Goal: Information Seeking & Learning: Check status

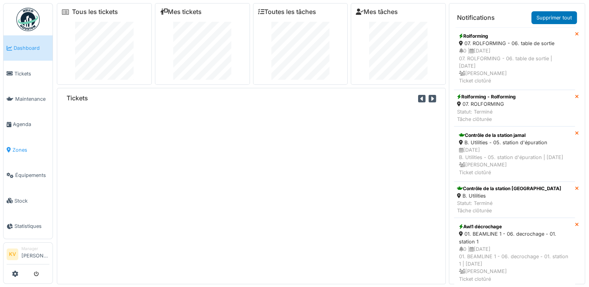
click at [18, 146] on span "Zones" at bounding box center [30, 149] width 37 height 7
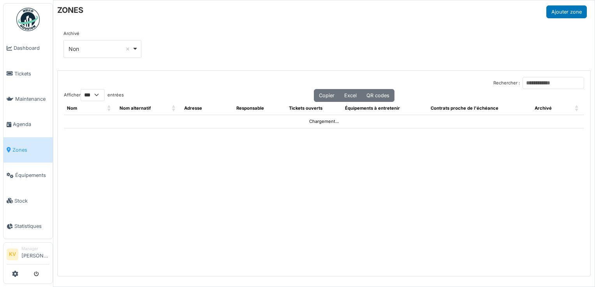
select select "***"
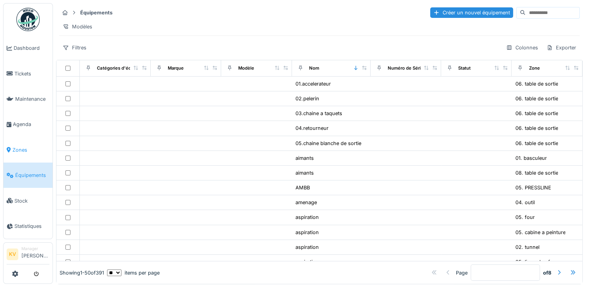
click at [22, 146] on span "Zones" at bounding box center [30, 149] width 37 height 7
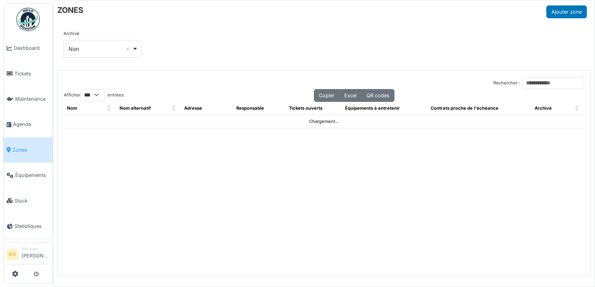
select select "***"
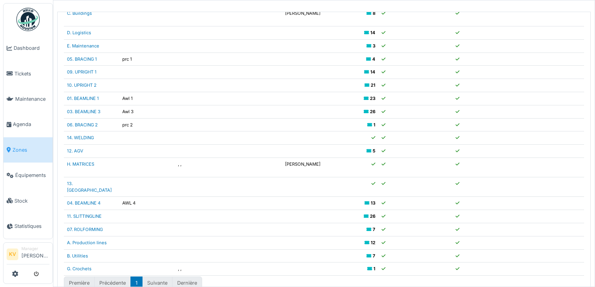
scroll to position [70, 0]
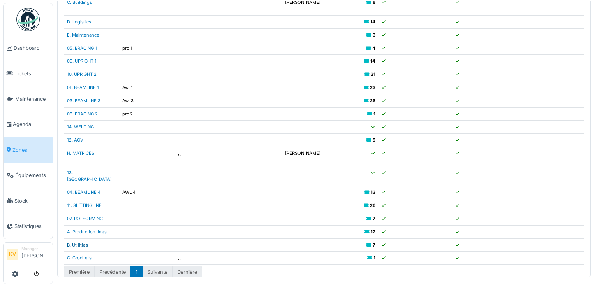
click at [79, 243] on link "B. Utilities" at bounding box center [77, 245] width 21 height 5
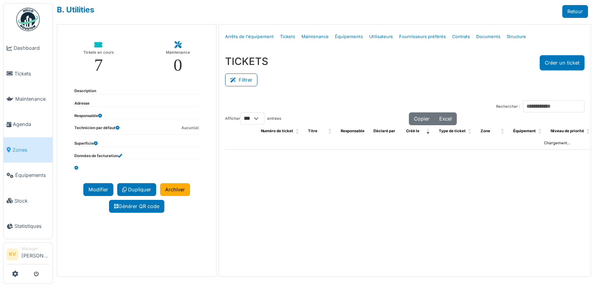
select select "***"
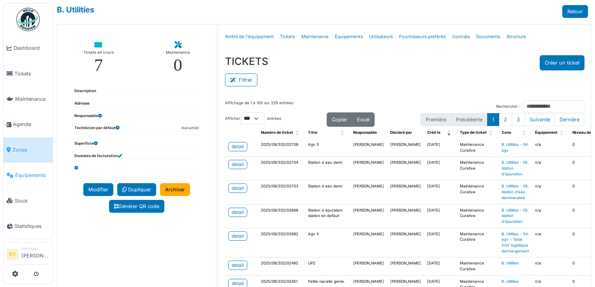
click at [29, 172] on span "Équipements" at bounding box center [32, 175] width 34 height 7
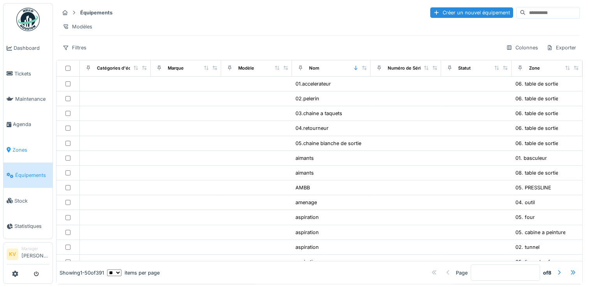
click at [12, 146] on li "Zones" at bounding box center [28, 149] width 43 height 7
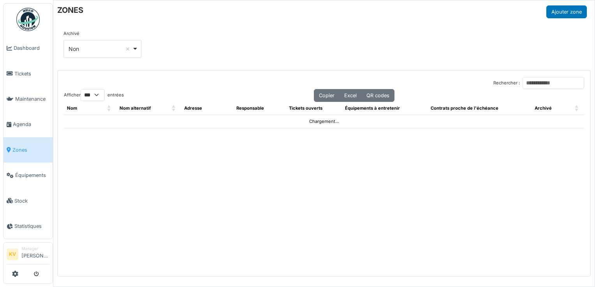
select select "***"
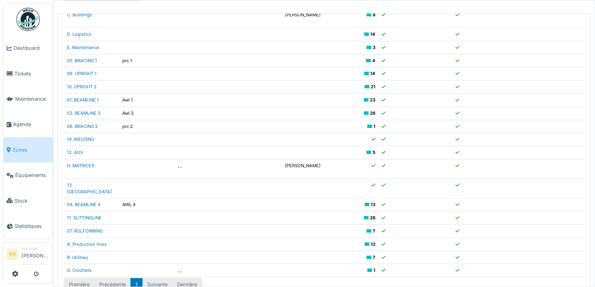
scroll to position [70, 0]
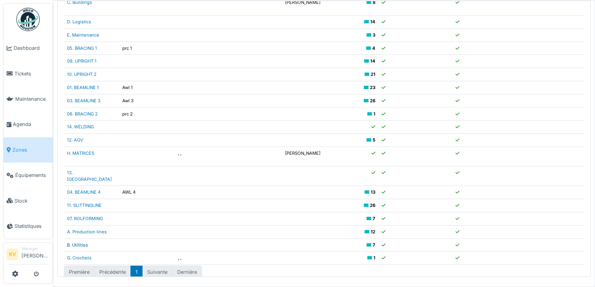
click at [73, 243] on link "B. Utilities" at bounding box center [77, 245] width 21 height 5
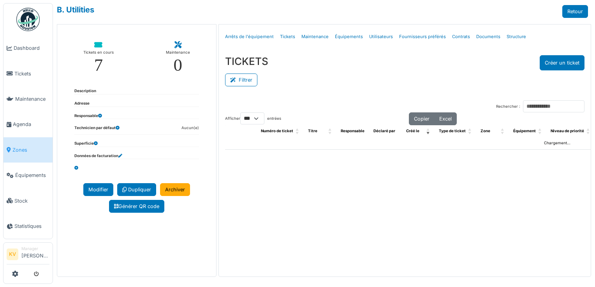
select select "***"
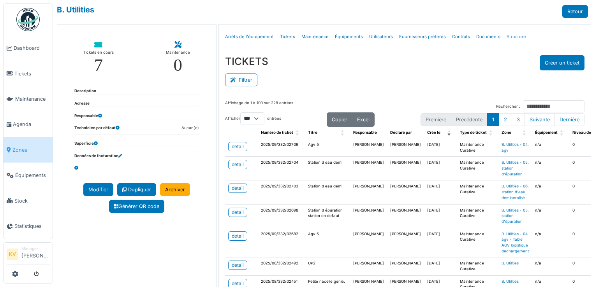
click at [504, 37] on link "Structure" at bounding box center [516, 37] width 26 height 18
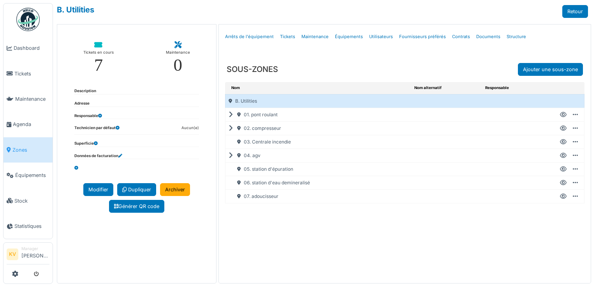
click at [226, 113] on div "01. pont roulant" at bounding box center [318, 114] width 186 height 13
click at [229, 115] on icon at bounding box center [232, 115] width 7 height 0
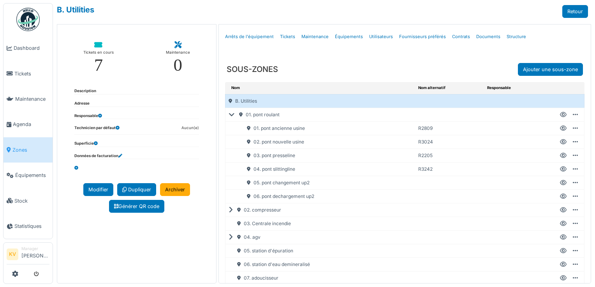
click at [424, 168] on td "R3242" at bounding box center [449, 169] width 69 height 14
click at [573, 169] on icon at bounding box center [575, 169] width 5 height 0
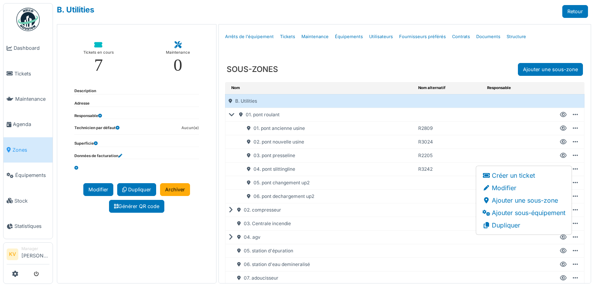
click at [335, 146] on div "02. pont nouvelle usine" at bounding box center [325, 142] width 180 height 13
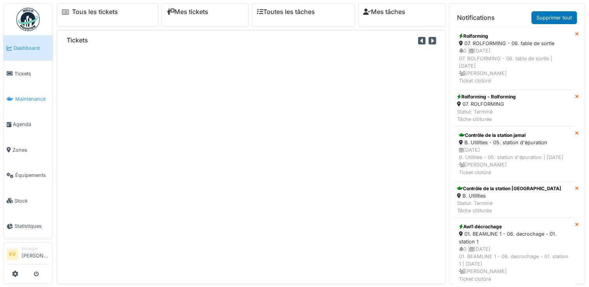
click at [25, 98] on span "Maintenance" at bounding box center [32, 98] width 34 height 7
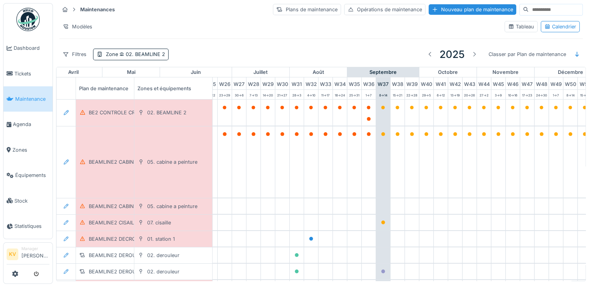
scroll to position [0, 408]
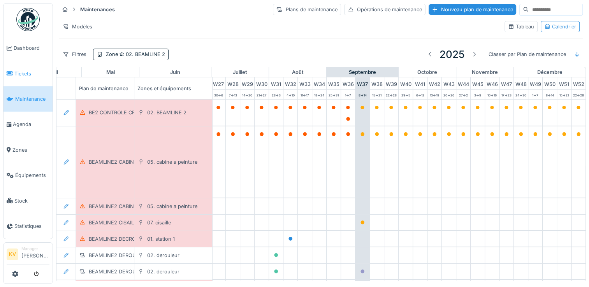
click at [19, 73] on span "Tickets" at bounding box center [31, 73] width 35 height 7
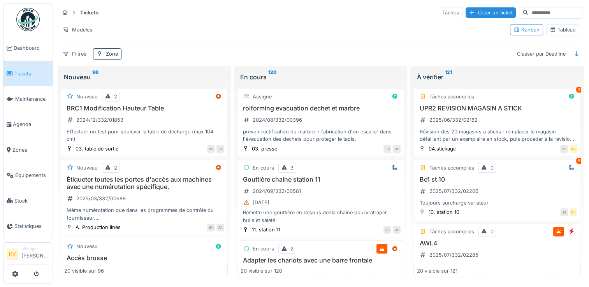
click at [561, 32] on div "Tableau" at bounding box center [563, 29] width 26 height 7
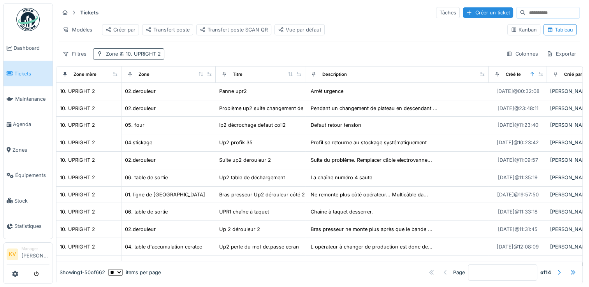
click at [137, 57] on span "10. UPRIGHT 2" at bounding box center [139, 54] width 43 height 6
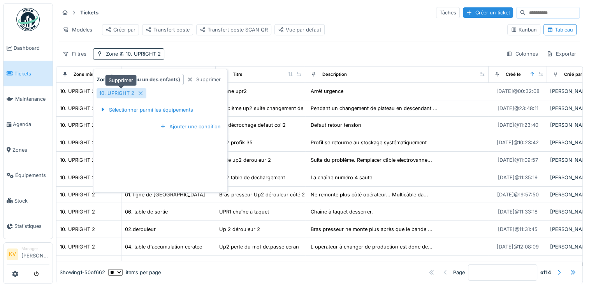
click at [139, 91] on icon at bounding box center [140, 93] width 6 height 5
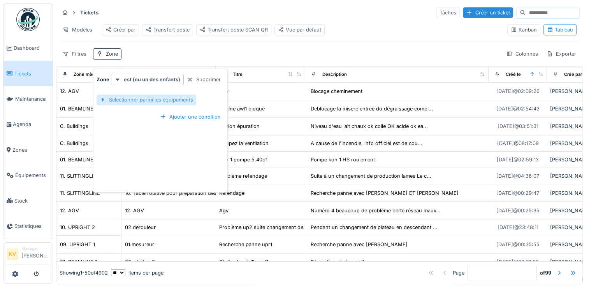
click at [148, 102] on div "Sélectionner parmi les équipements" at bounding box center [147, 100] width 100 height 11
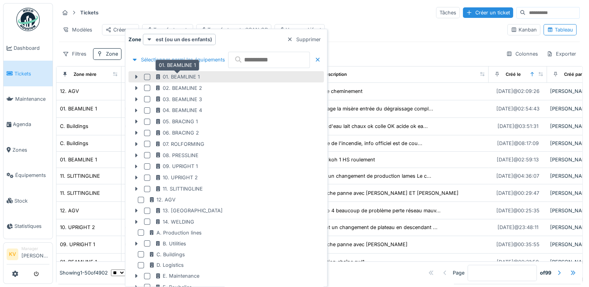
click at [195, 76] on div "01. BEAMLINE 1" at bounding box center [177, 76] width 45 height 7
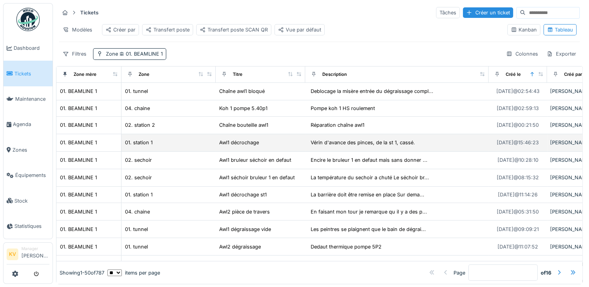
click at [559, 146] on div "[PERSON_NAME]" at bounding box center [576, 142] width 52 height 7
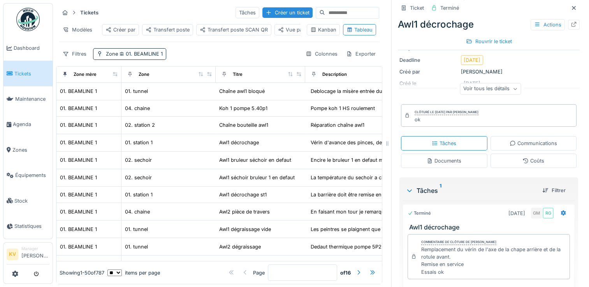
scroll to position [115, 0]
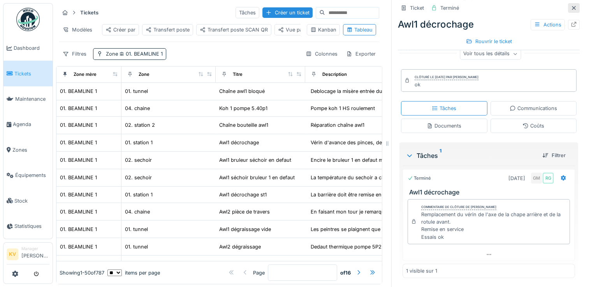
click at [571, 8] on icon at bounding box center [574, 7] width 6 height 5
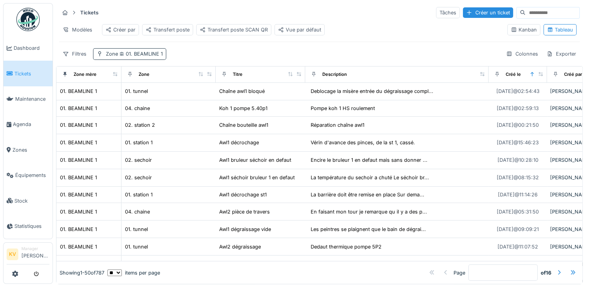
click at [148, 57] on span "01. BEAMLINE 1" at bounding box center [140, 54] width 45 height 6
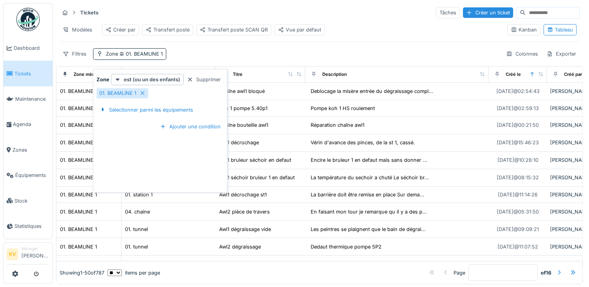
click at [215, 54] on div "Filtres Zone 01. BEAMLINE 1 Colonnes Exporter" at bounding box center [319, 53] width 521 height 11
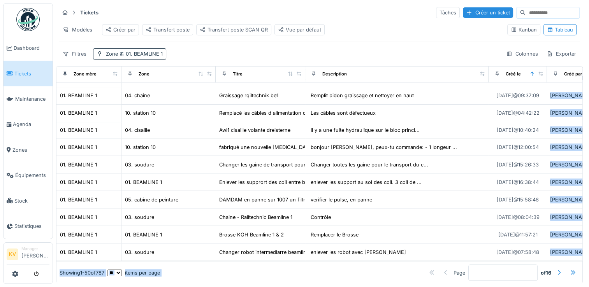
scroll to position [6, 0]
drag, startPoint x: 297, startPoint y: 139, endPoint x: 299, endPoint y: 299, distance: 160.0
click at [299, 287] on html "Dashboard Tickets Maintenance [GEOGRAPHIC_DATA] Zones Équipements Stock Statist…" at bounding box center [294, 143] width 589 height 287
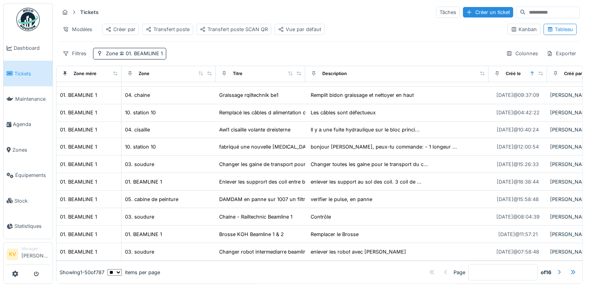
click at [347, 49] on div "Filtres Zone 01. BEAMLINE 1 Colonnes Exporter" at bounding box center [319, 53] width 521 height 11
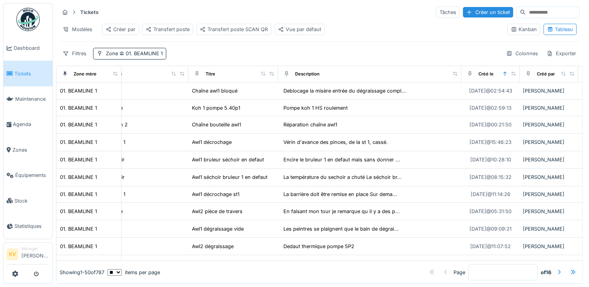
scroll to position [0, 0]
click at [143, 57] on span "01. BEAMLINE 1" at bounding box center [140, 54] width 45 height 6
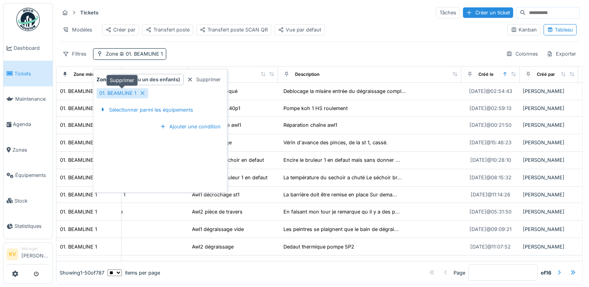
click at [144, 93] on icon at bounding box center [142, 93] width 6 height 5
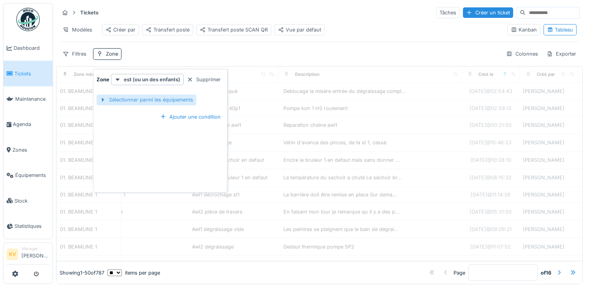
click at [152, 102] on div "Sélectionner parmi les équipements" at bounding box center [147, 100] width 100 height 11
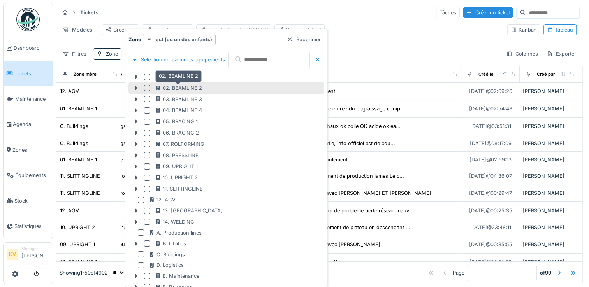
click at [171, 86] on div "02. BEAMLINE 2" at bounding box center [178, 87] width 47 height 7
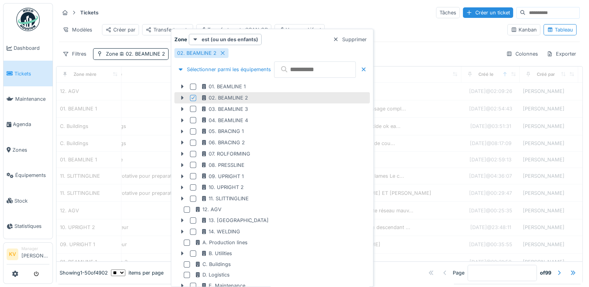
click at [335, 20] on hr at bounding box center [319, 20] width 521 height 0
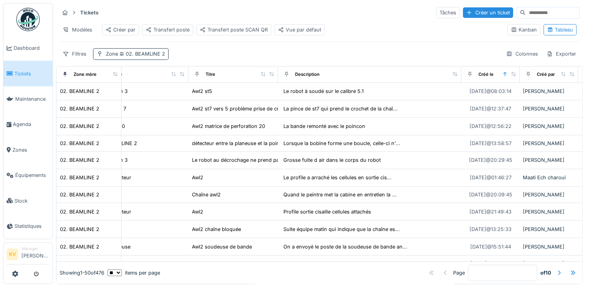
click at [152, 55] on div "Zone 02. BEAMLINE 2" at bounding box center [135, 53] width 59 height 7
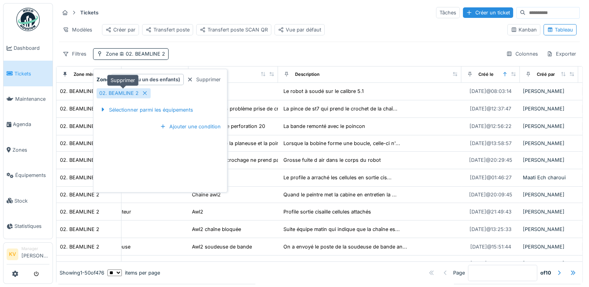
click at [146, 91] on icon at bounding box center [145, 93] width 6 height 5
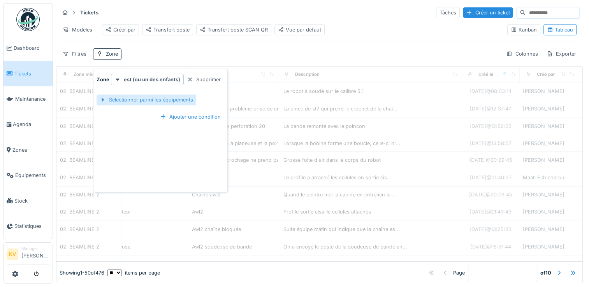
click at [154, 99] on div "Sélectionner parmi les équipements" at bounding box center [147, 100] width 100 height 11
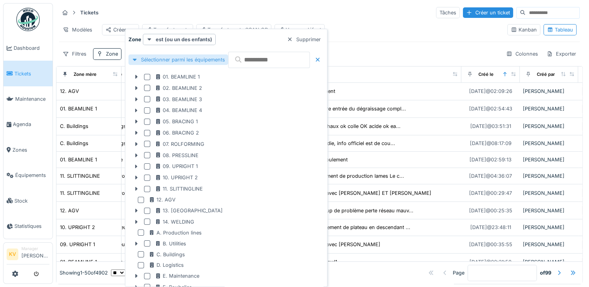
click at [154, 99] on div "03. BEAMLINE 3" at bounding box center [225, 99] width 195 height 11
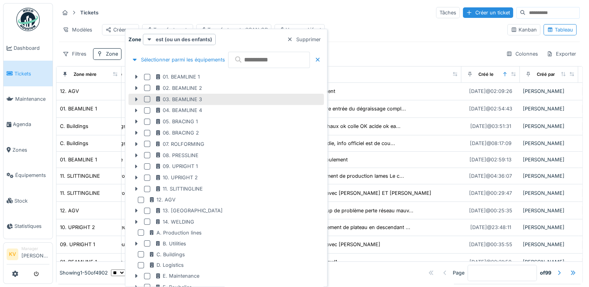
click at [146, 99] on div at bounding box center [147, 99] width 6 height 6
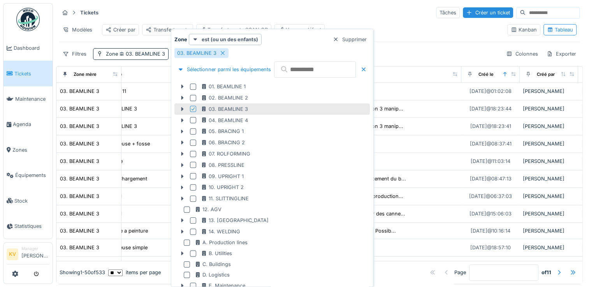
click at [351, 16] on div "Tickets Tâches Créer un ticket" at bounding box center [319, 12] width 521 height 13
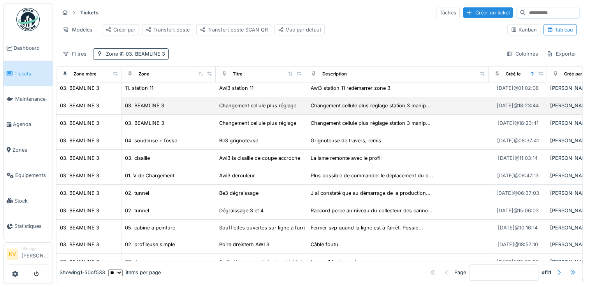
scroll to position [2, 0]
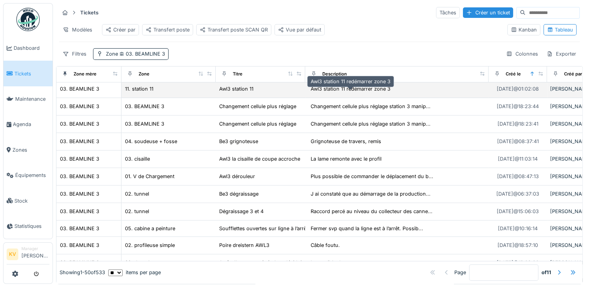
click at [352, 93] on div "Awl3 station 11 redémarrer zone 3" at bounding box center [351, 88] width 80 height 7
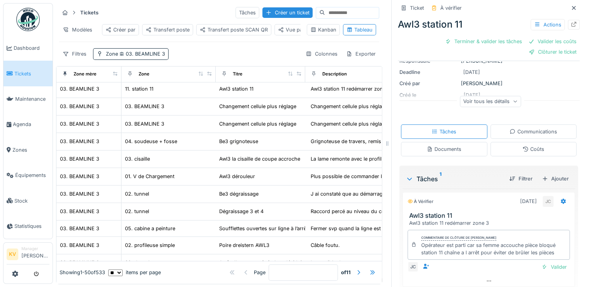
scroll to position [104, 0]
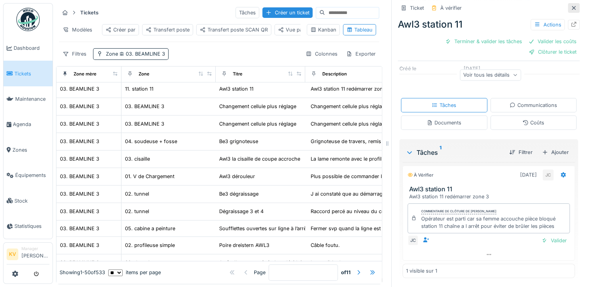
click at [571, 4] on div at bounding box center [574, 7] width 6 height 7
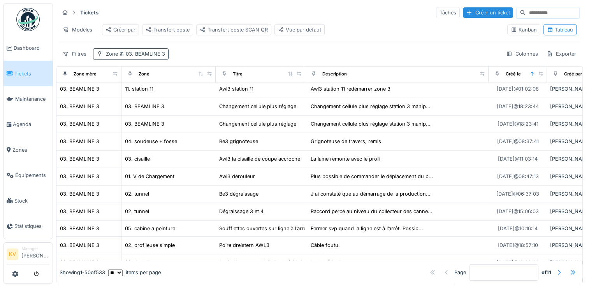
click at [150, 57] on span "03. BEAMLINE 3" at bounding box center [141, 54] width 47 height 6
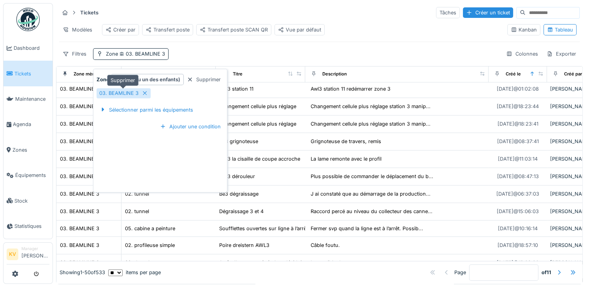
click at [148, 91] on div "03. BEAMLINE 3" at bounding box center [124, 93] width 54 height 10
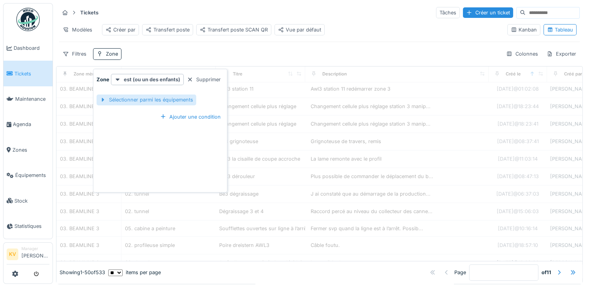
click at [146, 97] on div "Sélectionner parmi les équipements" at bounding box center [147, 100] width 100 height 11
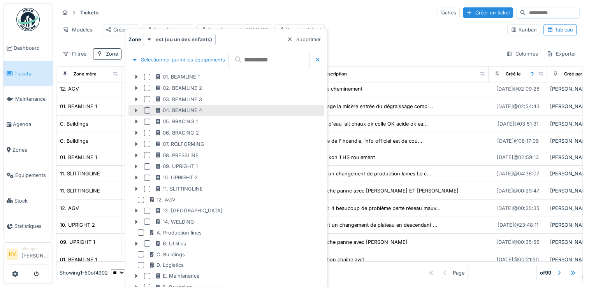
scroll to position [189, 0]
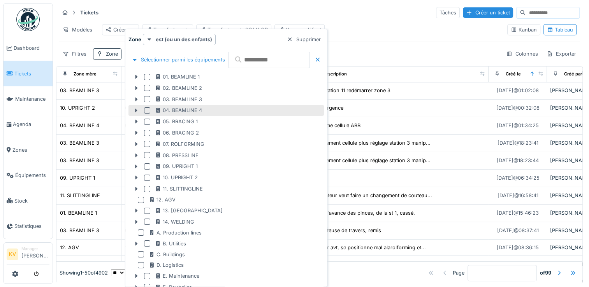
click at [147, 111] on div at bounding box center [147, 110] width 6 height 6
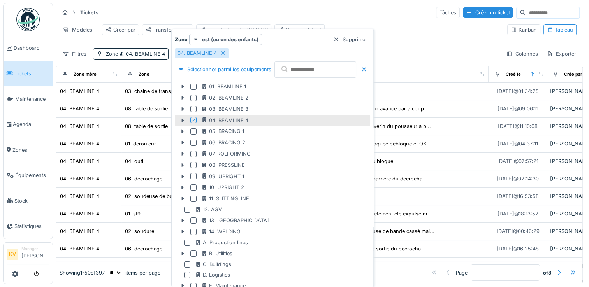
click at [332, 8] on div "Tickets Tâches Créer un ticket" at bounding box center [319, 12] width 521 height 13
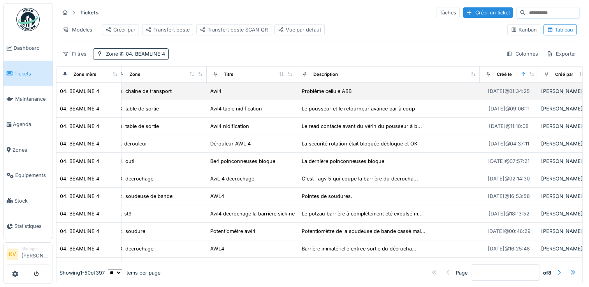
scroll to position [0, 0]
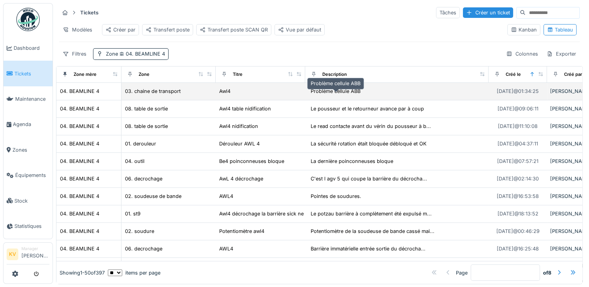
click at [336, 95] on div "Problème cellule ABB" at bounding box center [336, 91] width 50 height 7
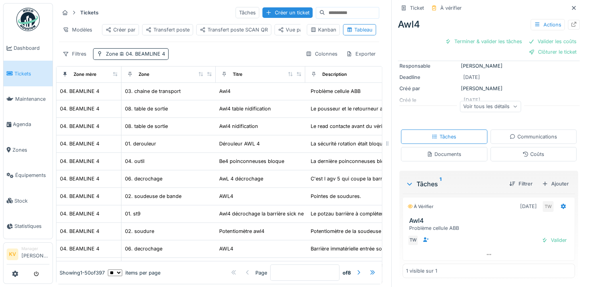
scroll to position [6, 0]
click at [503, 102] on div "Voir tous les détails" at bounding box center [490, 105] width 61 height 11
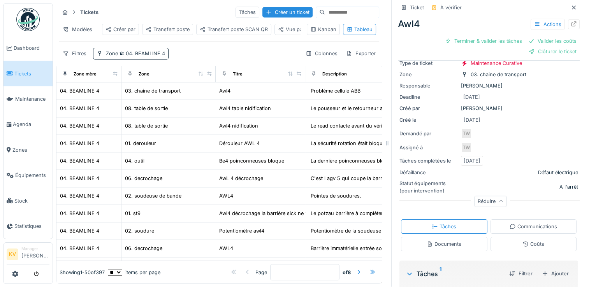
scroll to position [54, 0]
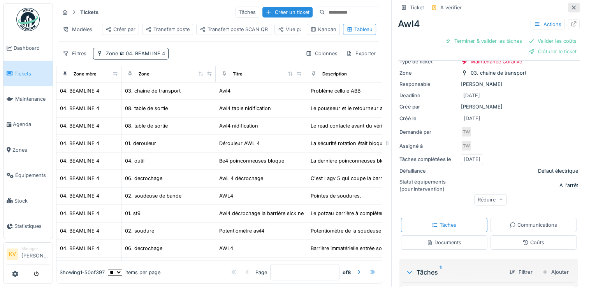
click at [571, 5] on icon at bounding box center [574, 7] width 6 height 5
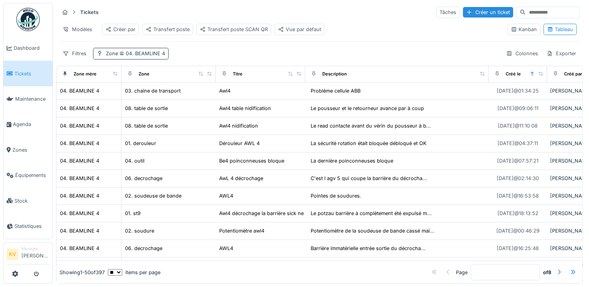
click at [123, 52] on icon at bounding box center [122, 53] width 4 height 4
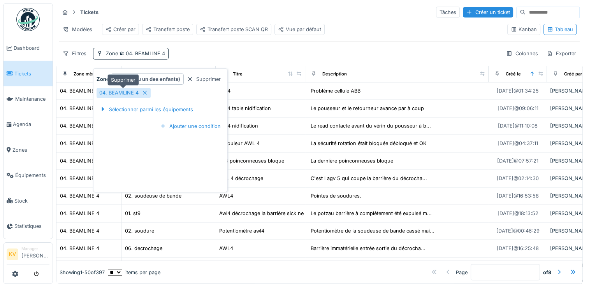
click at [144, 90] on icon at bounding box center [145, 92] width 6 height 5
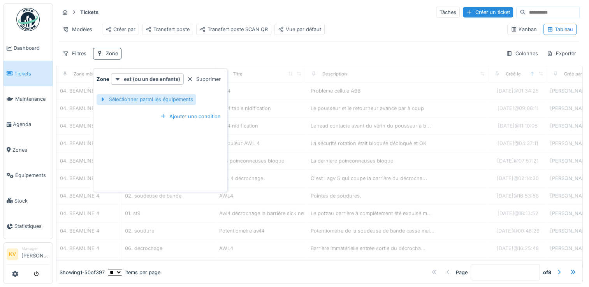
click at [148, 95] on div "Sélectionner parmi les équipements" at bounding box center [147, 99] width 100 height 11
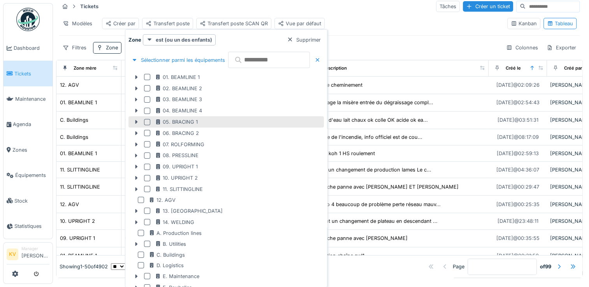
click at [146, 121] on div at bounding box center [147, 122] width 6 height 6
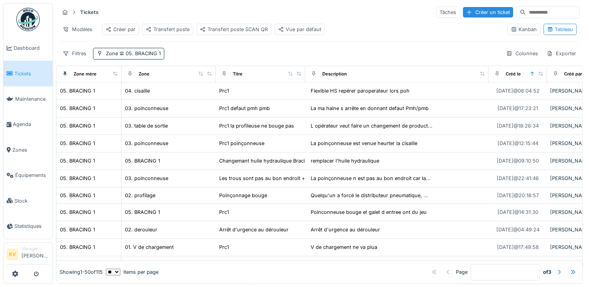
click at [371, 21] on div "Modèles Créer par Transfert poste Transfert poste SCAN QR Vue par défaut" at bounding box center [280, 30] width 442 height 18
click at [153, 57] on span "05. BRACING 1" at bounding box center [139, 54] width 43 height 6
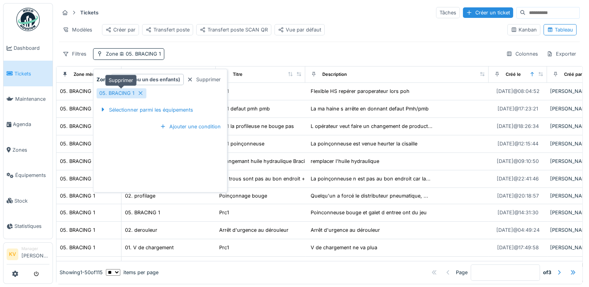
click at [141, 94] on icon at bounding box center [141, 94] width 4 height 4
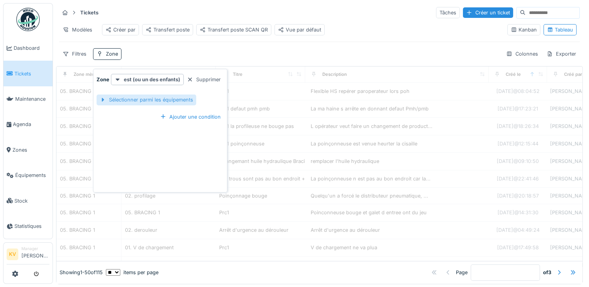
click at [141, 102] on div "Sélectionner parmi les équipements" at bounding box center [147, 100] width 100 height 11
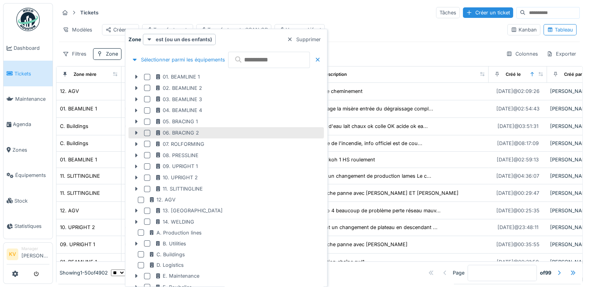
click at [148, 134] on div at bounding box center [147, 133] width 6 height 6
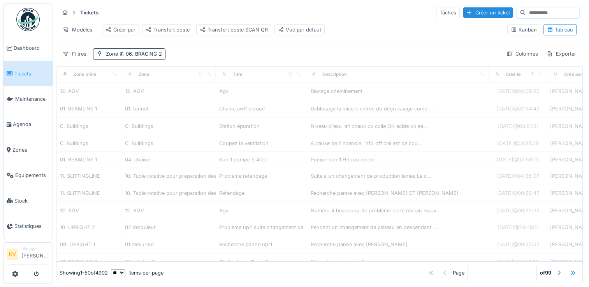
click at [333, 16] on div "Tickets Tâches Créer un ticket" at bounding box center [319, 12] width 521 height 13
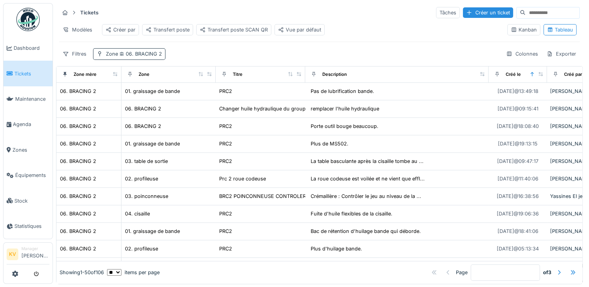
click at [150, 57] on span "06. BRACING 2" at bounding box center [140, 54] width 44 height 6
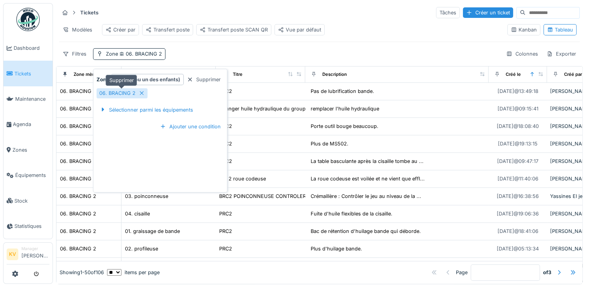
click at [143, 92] on icon at bounding box center [142, 93] width 6 height 5
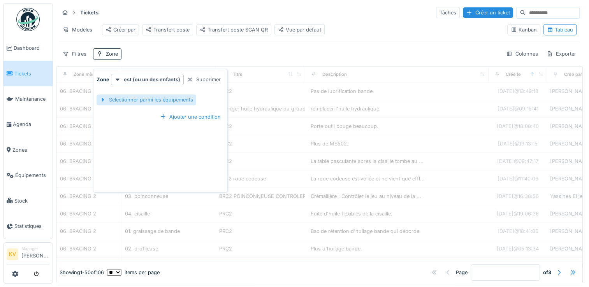
click at [145, 101] on div "Sélectionner parmi les équipements" at bounding box center [147, 100] width 100 height 11
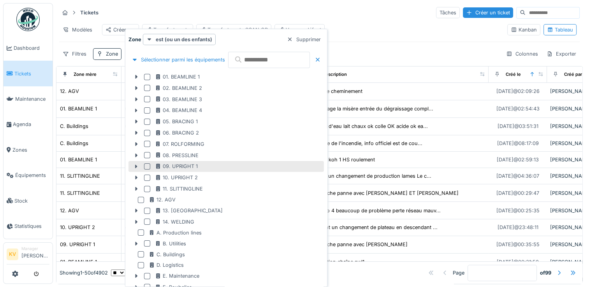
click at [146, 166] on div at bounding box center [147, 167] width 6 height 6
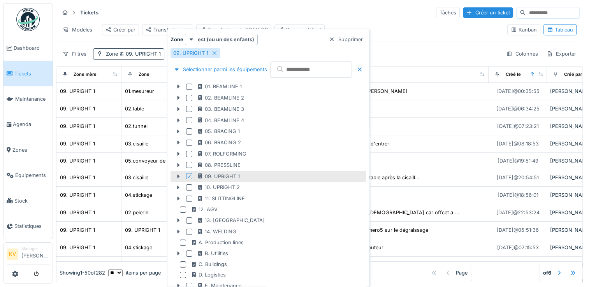
click at [313, 15] on div "Tickets Tâches Créer un ticket" at bounding box center [319, 12] width 521 height 13
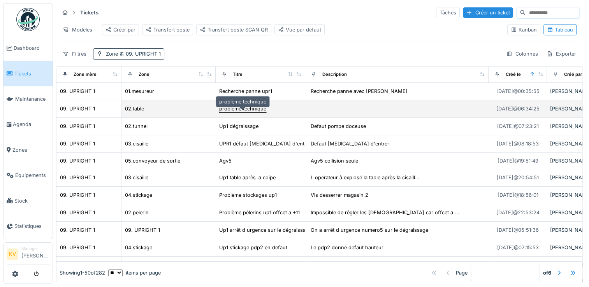
click at [252, 113] on div "problème technique" at bounding box center [242, 108] width 47 height 7
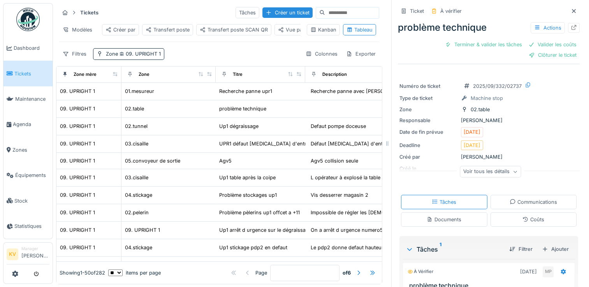
click at [513, 174] on icon at bounding box center [515, 172] width 5 height 4
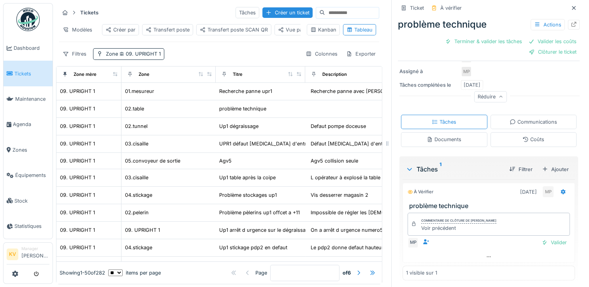
scroll to position [125, 0]
drag, startPoint x: 562, startPoint y: 7, endPoint x: 398, endPoint y: 41, distance: 167.9
click at [398, 41] on div "Terminer & valider les tâches Valider les coûts Clôturer le ticket" at bounding box center [489, 46] width 182 height 21
click at [571, 8] on icon at bounding box center [574, 7] width 6 height 5
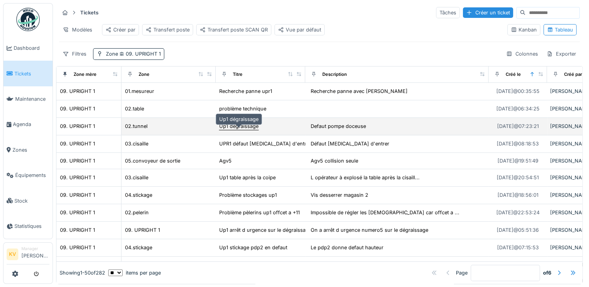
click at [249, 130] on div "Up1 dégraissage" at bounding box center [238, 126] width 39 height 7
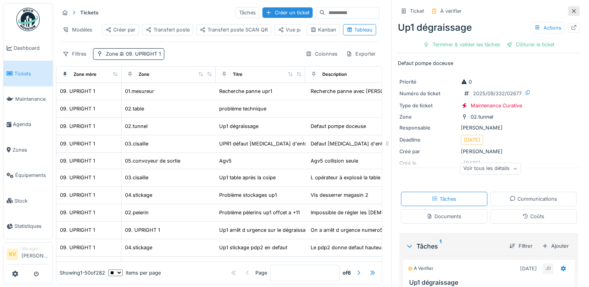
click at [571, 9] on icon at bounding box center [574, 11] width 6 height 5
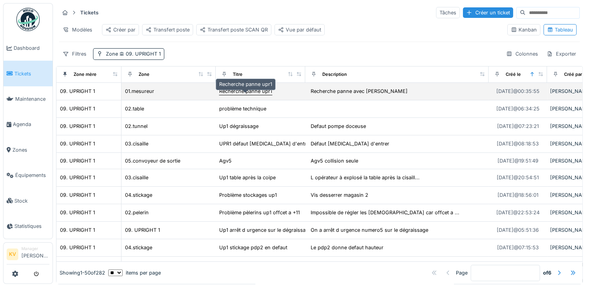
click at [245, 95] on div "Recherche panne upr1" at bounding box center [245, 91] width 53 height 7
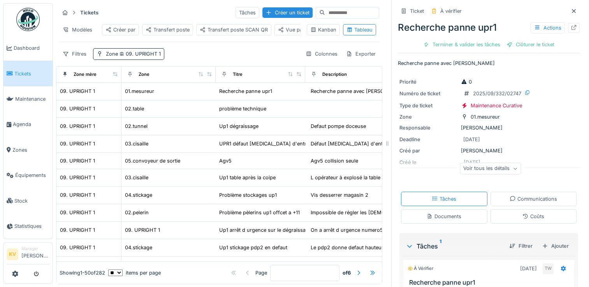
scroll to position [62, 0]
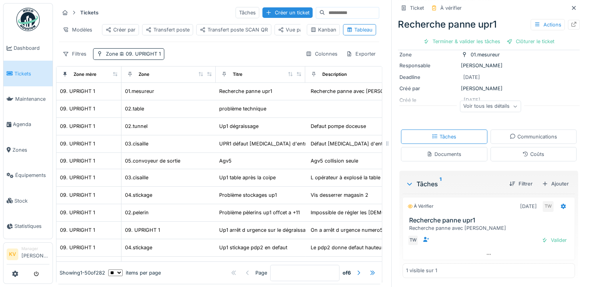
click at [407, 186] on icon at bounding box center [410, 184] width 6 height 8
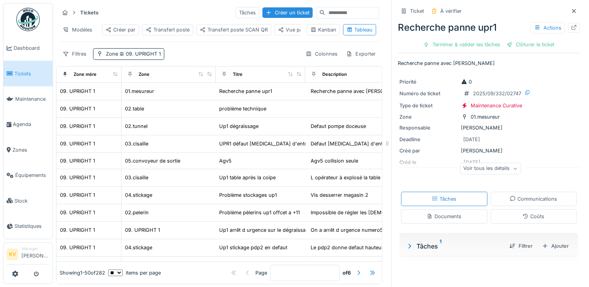
scroll to position [0, 0]
click at [450, 217] on div "Documents" at bounding box center [444, 216] width 35 height 7
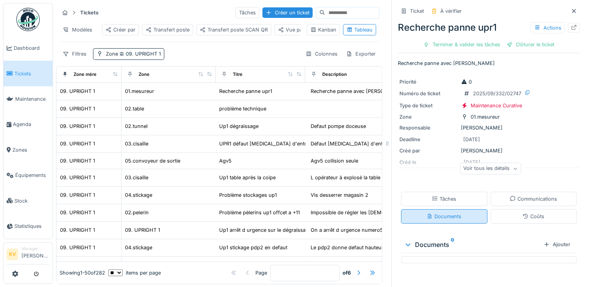
scroll to position [6, 0]
click at [456, 192] on div "Tâches" at bounding box center [444, 199] width 86 height 14
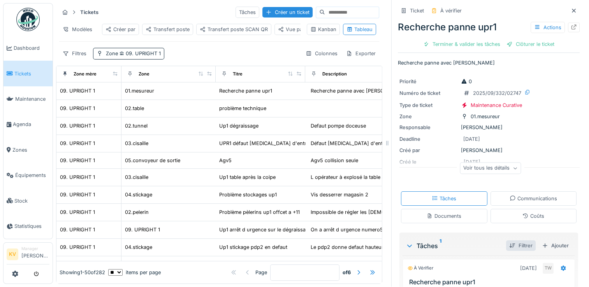
scroll to position [62, 0]
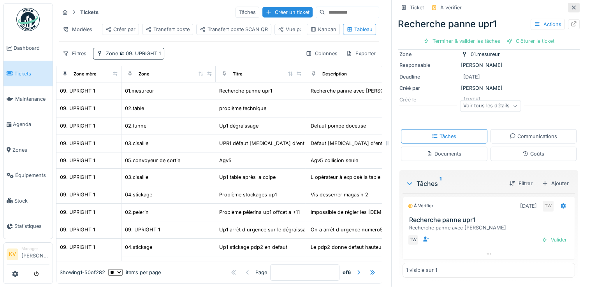
click at [571, 5] on icon at bounding box center [574, 7] width 6 height 5
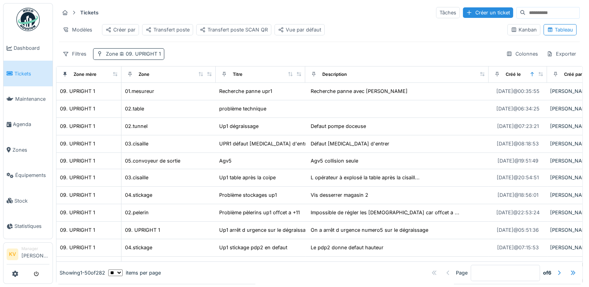
click at [134, 57] on span "09. UPRIGHT 1" at bounding box center [139, 54] width 43 height 6
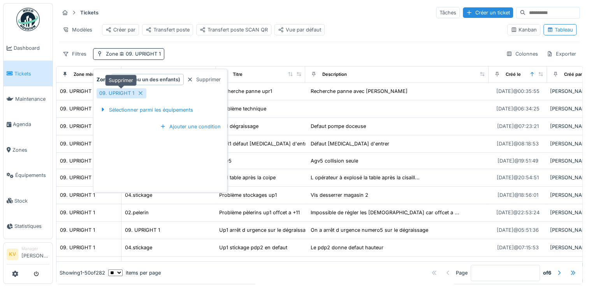
click at [140, 92] on icon at bounding box center [141, 94] width 4 height 4
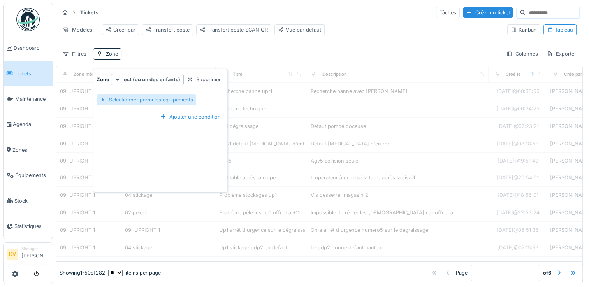
click at [141, 99] on div "Sélectionner parmi les équipements" at bounding box center [147, 100] width 100 height 11
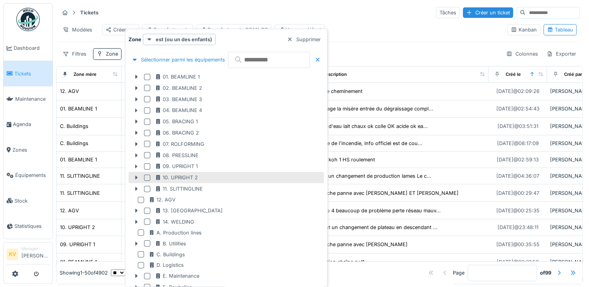
click at [148, 176] on div at bounding box center [147, 178] width 6 height 6
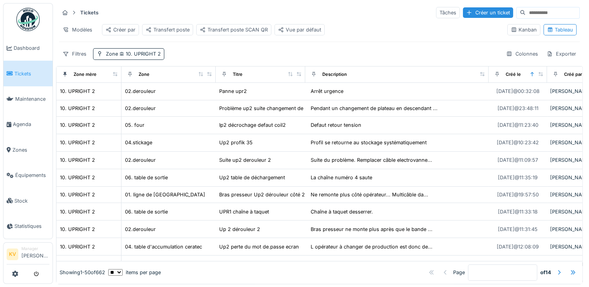
click at [327, 10] on div "Tickets Tâches Créer un ticket" at bounding box center [319, 12] width 521 height 13
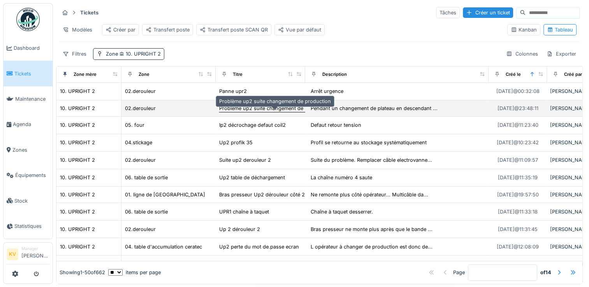
click at [289, 112] on div "Problème up2 suite changement de production" at bounding box center [275, 108] width 112 height 7
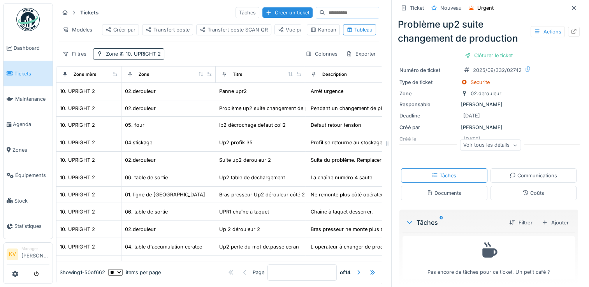
scroll to position [87, 0]
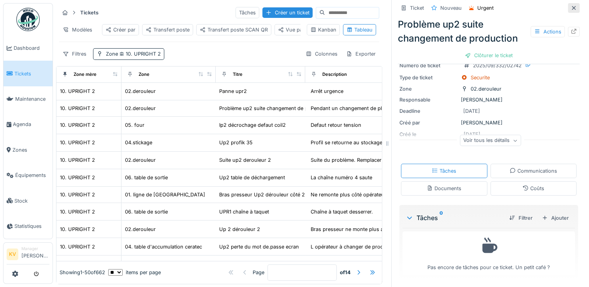
click at [571, 11] on div at bounding box center [574, 7] width 6 height 7
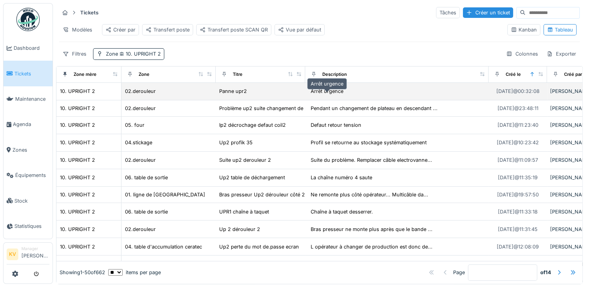
click at [317, 95] on div "Arrêt urgence" at bounding box center [327, 91] width 33 height 7
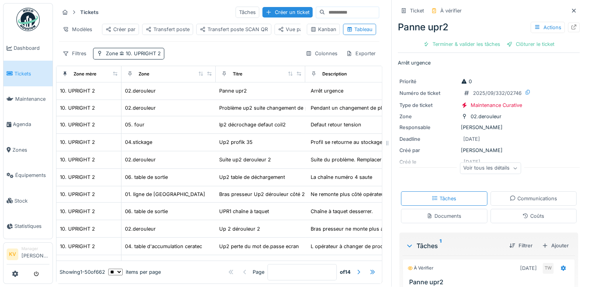
click at [218, 56] on div "Filtres Zone 10. UPRIGHT 2 Colonnes Exporter" at bounding box center [219, 53] width 320 height 11
click at [146, 56] on div "Zone 10. UPRIGHT 2" at bounding box center [133, 53] width 55 height 7
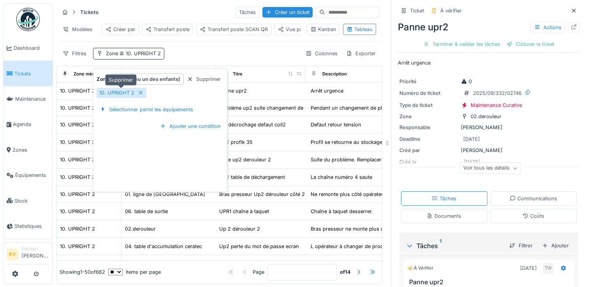
click at [139, 91] on icon at bounding box center [141, 93] width 4 height 4
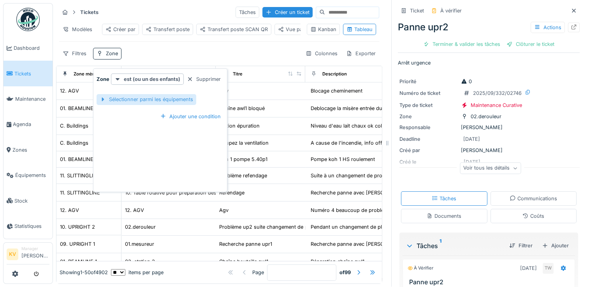
click at [143, 94] on div "Sélectionner parmi les équipements" at bounding box center [147, 99] width 100 height 11
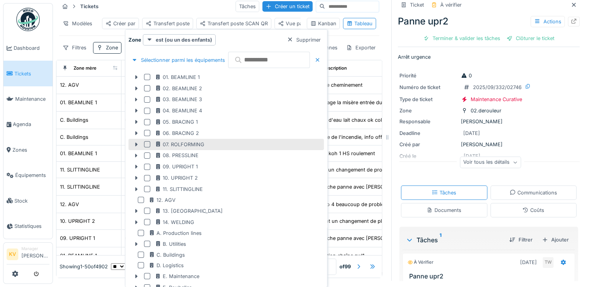
click at [147, 146] on div at bounding box center [147, 144] width 6 height 6
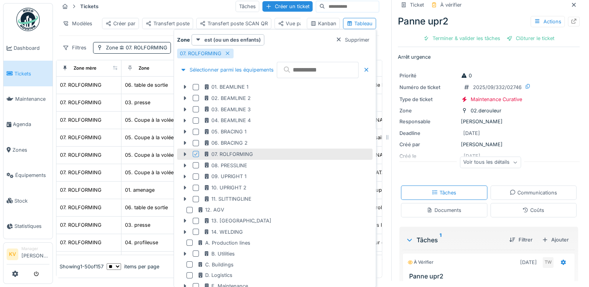
click at [149, 8] on div "Tickets Tâches Créer un ticket" at bounding box center [219, 6] width 320 height 13
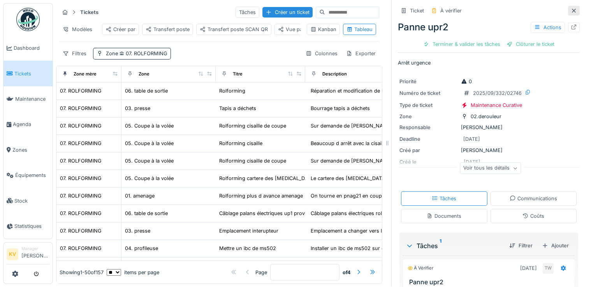
click at [571, 7] on div at bounding box center [574, 10] width 6 height 7
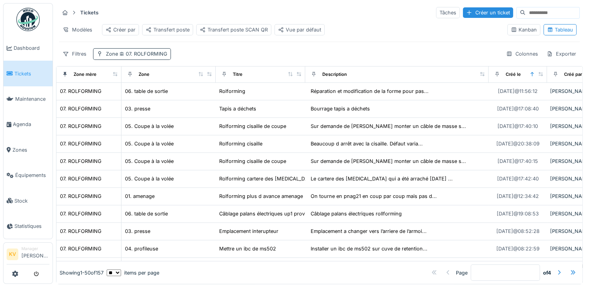
click at [151, 60] on div "Zone 07. ROLFORMING" at bounding box center [132, 53] width 78 height 11
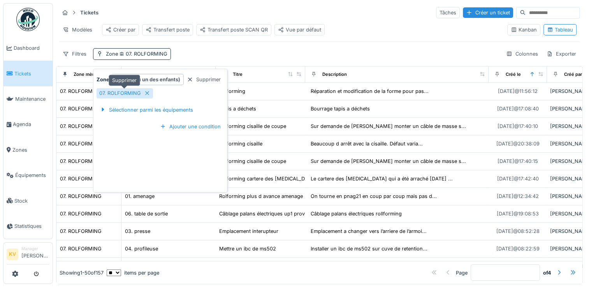
click at [148, 96] on div at bounding box center [147, 93] width 6 height 7
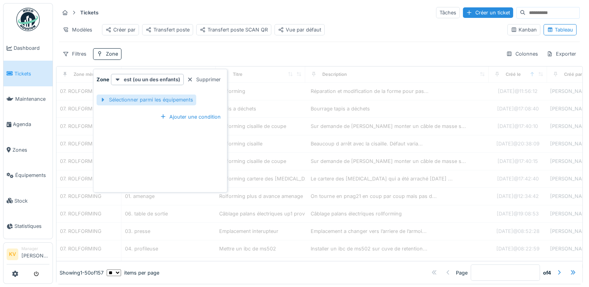
click at [160, 103] on div "Sélectionner parmi les équipements" at bounding box center [147, 100] width 100 height 11
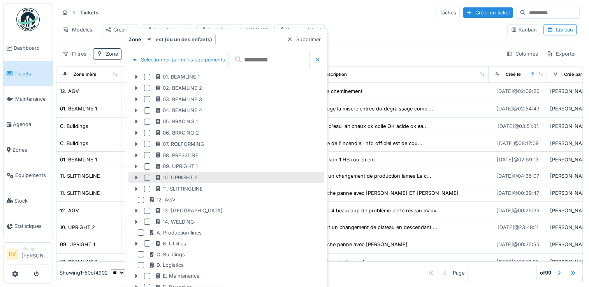
click at [147, 178] on div at bounding box center [147, 178] width 6 height 6
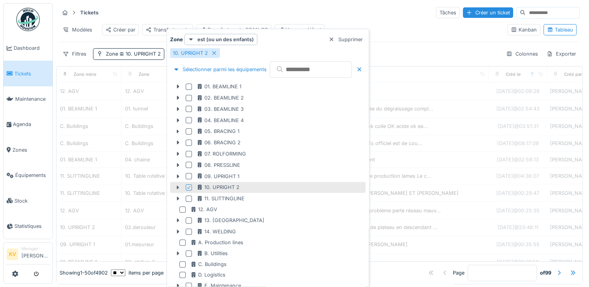
click at [356, 16] on div "Tickets Tâches Créer un ticket" at bounding box center [319, 12] width 521 height 13
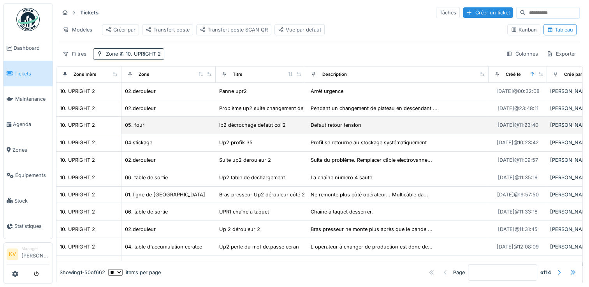
click at [269, 134] on td "Ip2 décrochage defaut coil2" at bounding box center [261, 126] width 90 height 18
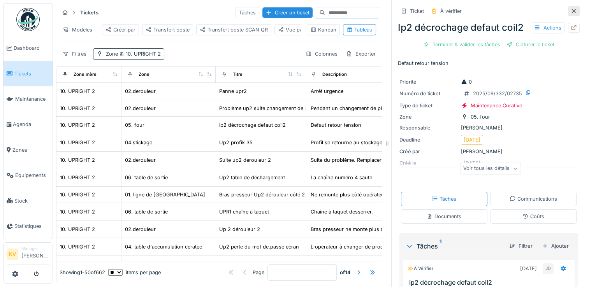
click at [571, 13] on div at bounding box center [574, 10] width 6 height 7
